Goal: Task Accomplishment & Management: Manage account settings

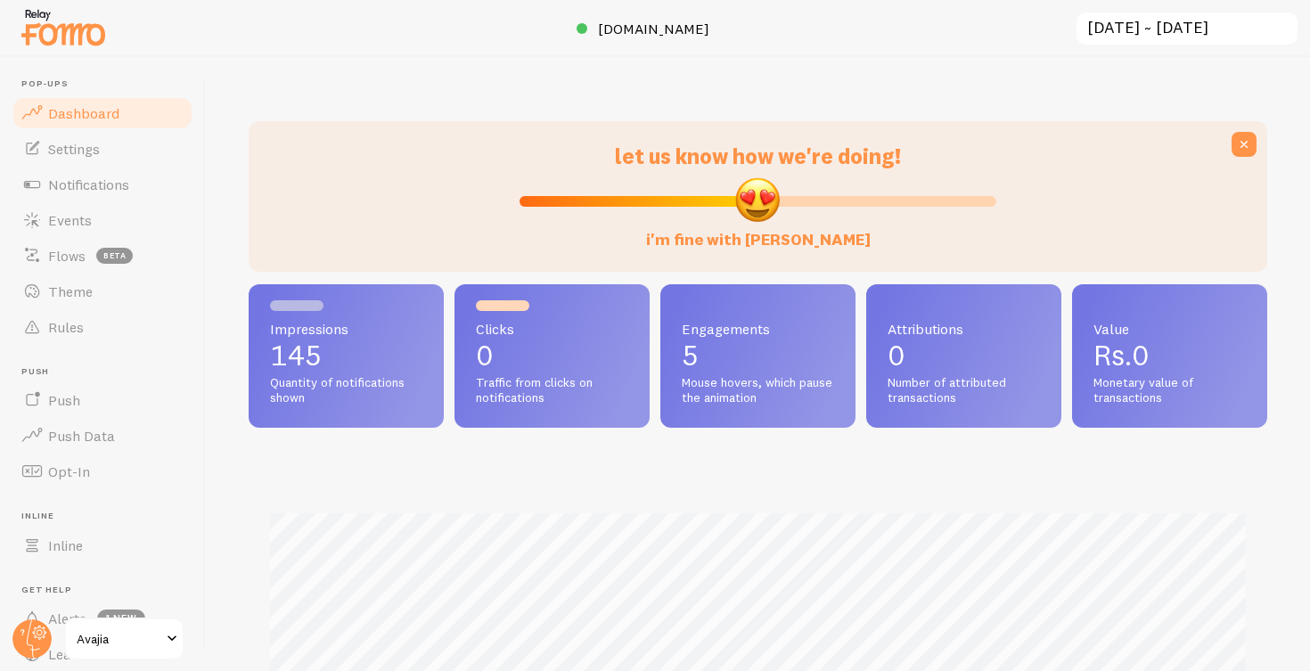
scroll to position [468, 1019]
click at [120, 627] on link "Avajia" at bounding box center [124, 639] width 120 height 43
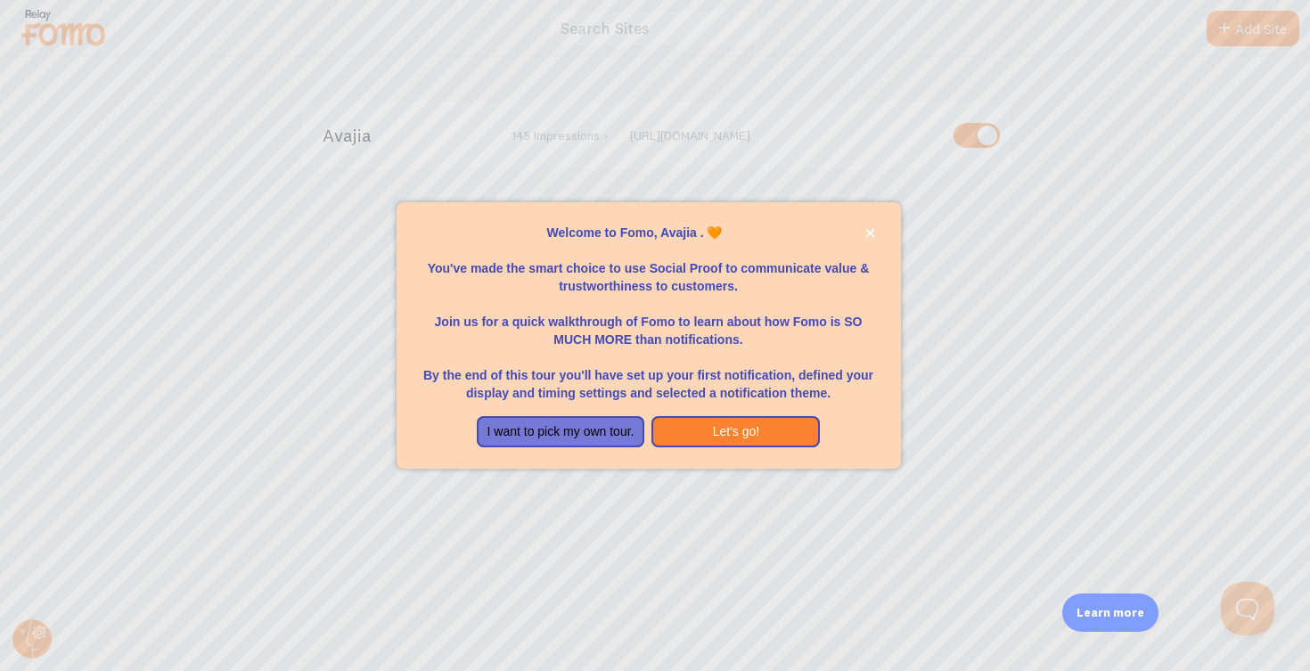
click at [999, 211] on div at bounding box center [655, 335] width 1310 height 671
click at [606, 435] on button "I want to pick my own tour." at bounding box center [561, 432] width 168 height 32
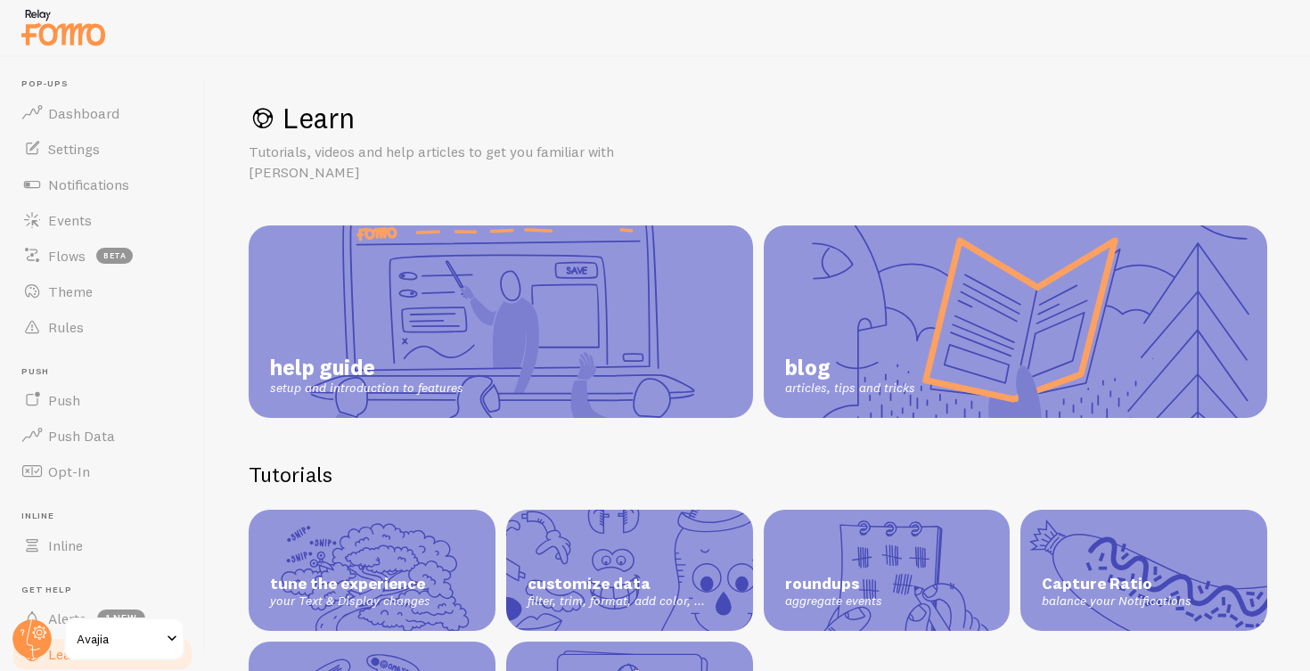
click at [120, 639] on span "Avajia" at bounding box center [119, 638] width 85 height 21
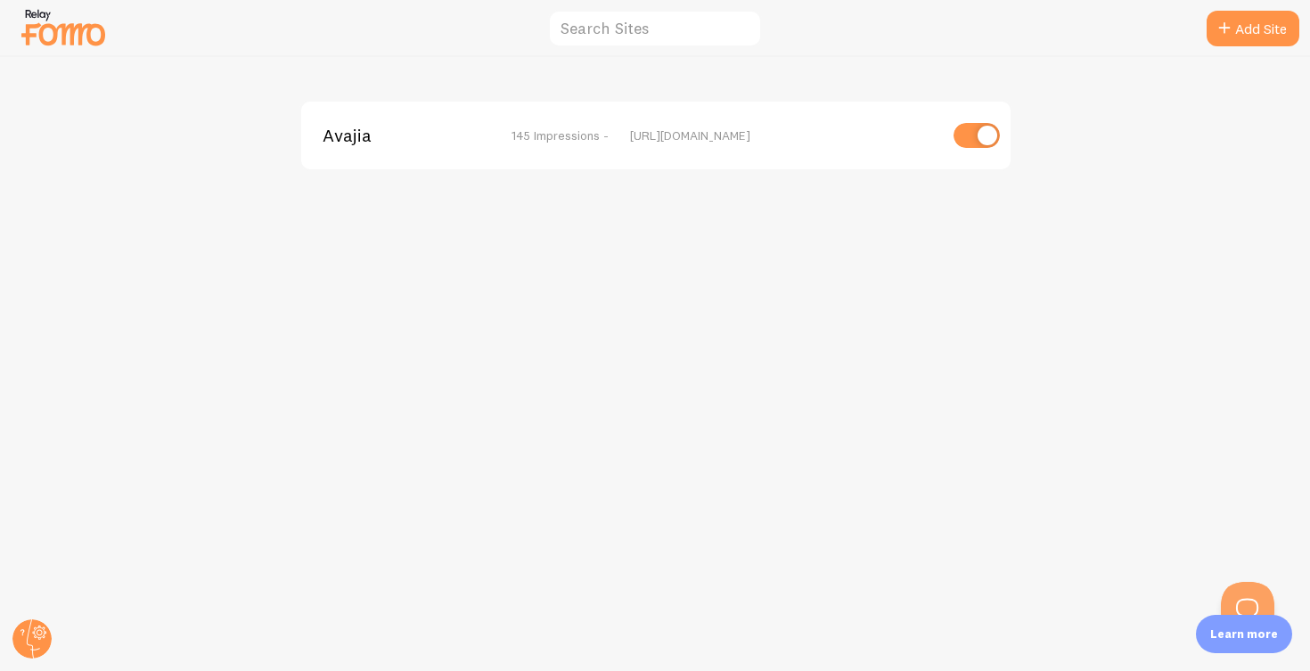
drag, startPoint x: 954, startPoint y: 147, endPoint x: 990, endPoint y: 134, distance: 38.9
click at [954, 147] on input "checkbox" at bounding box center [977, 135] width 46 height 25
click at [991, 135] on input "checkbox" at bounding box center [977, 135] width 46 height 25
click at [989, 138] on input "checkbox" at bounding box center [977, 135] width 46 height 25
checkbox input "false"
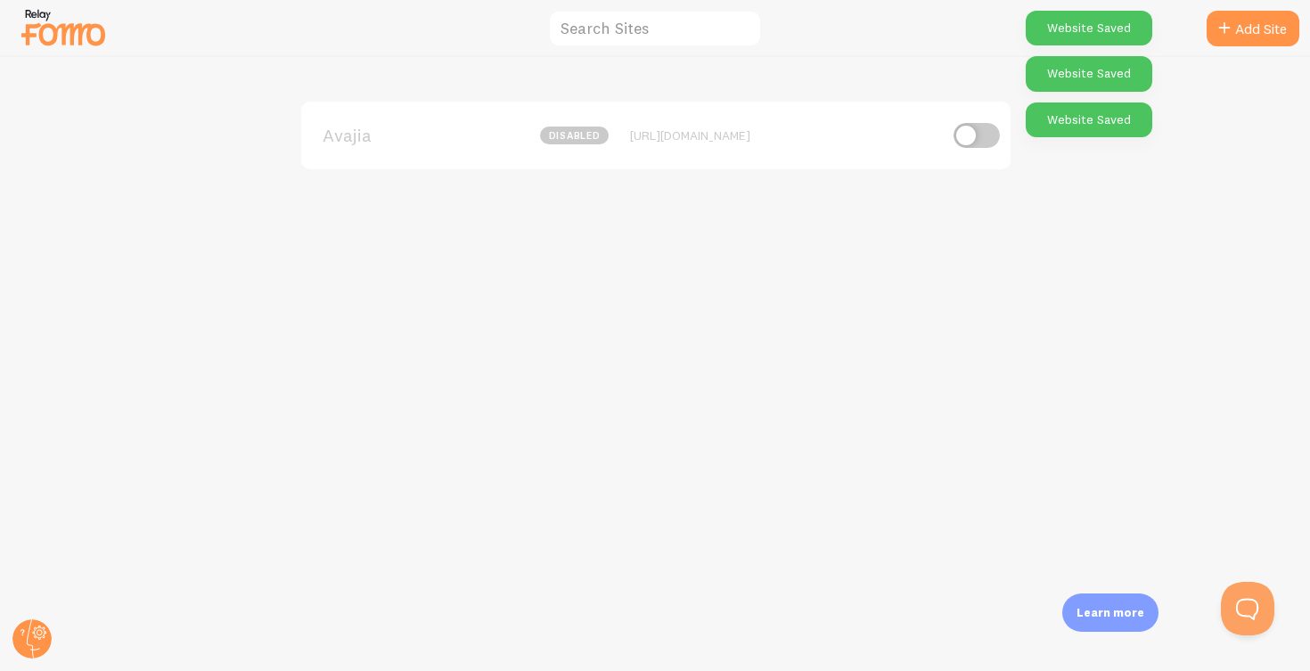
click at [950, 254] on div "Avajia disabled [URL][DOMAIN_NAME]" at bounding box center [655, 364] width 1309 height 614
